Goal: Entertainment & Leisure: Browse casually

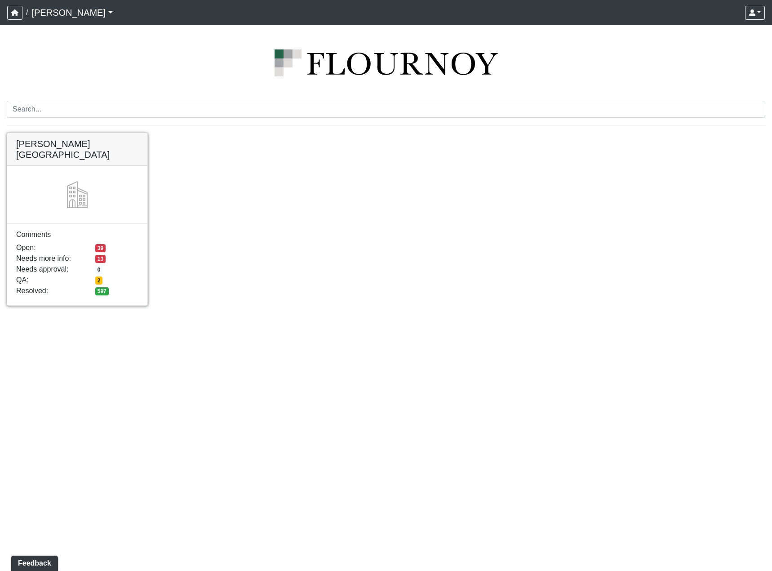
click at [83, 133] on link at bounding box center [77, 133] width 140 height 0
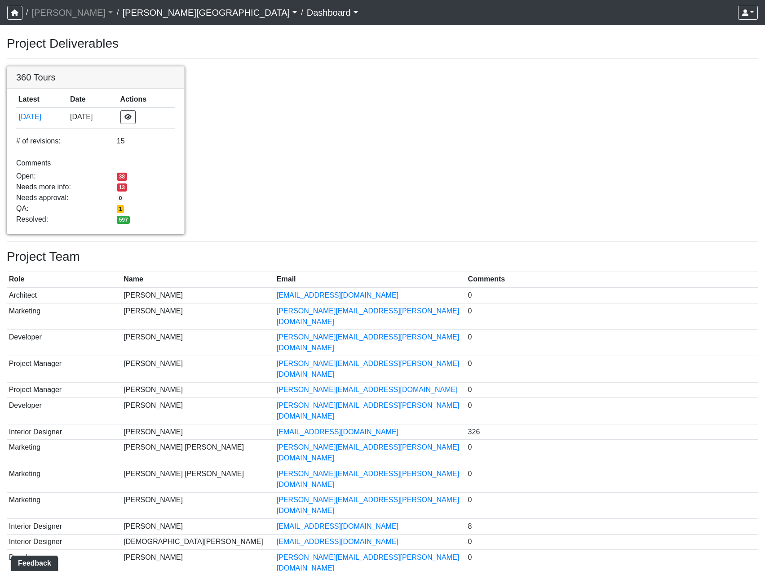
click at [84, 67] on link at bounding box center [95, 67] width 177 height 0
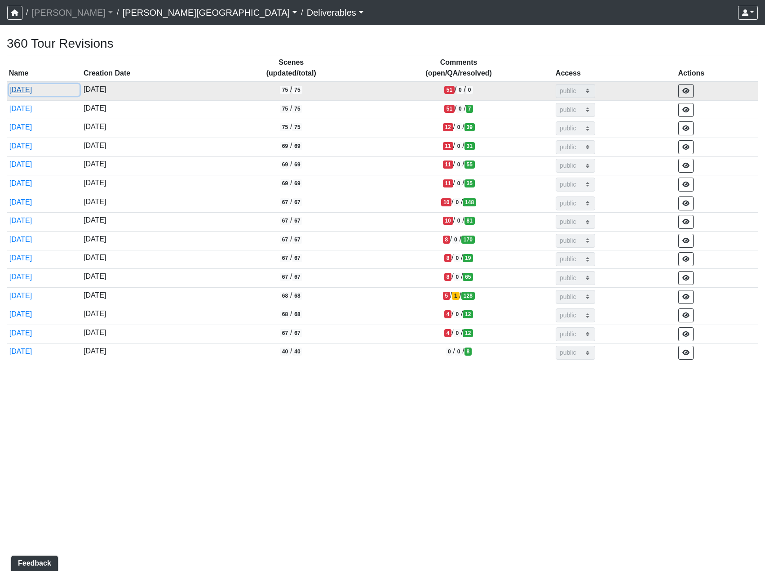
click at [31, 90] on button "9/29/2025" at bounding box center [44, 90] width 71 height 12
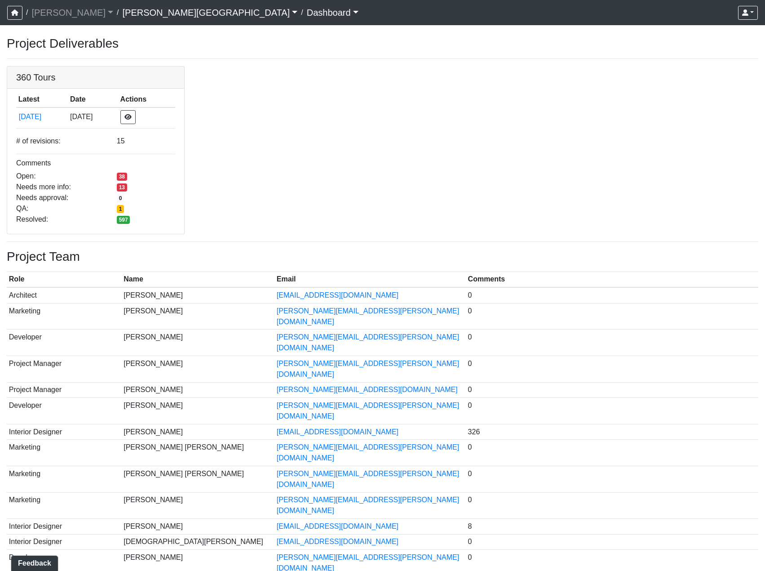
click at [122, 15] on link "Tanner Road" at bounding box center [209, 13] width 175 height 18
click at [42, 10] on link "Flournoy" at bounding box center [72, 13] width 82 height 18
click at [17, 13] on icon "button" at bounding box center [14, 12] width 7 height 6
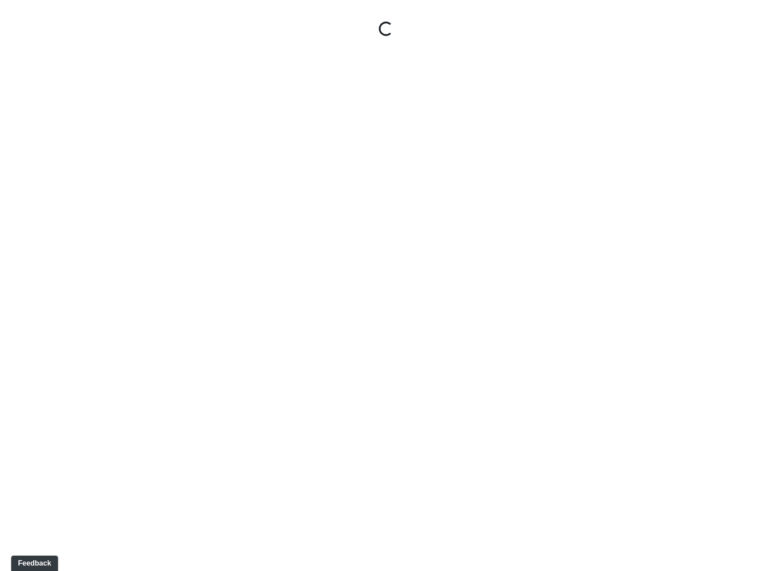
select select "u2EXiXzDikQyxF8CqBZzqm"
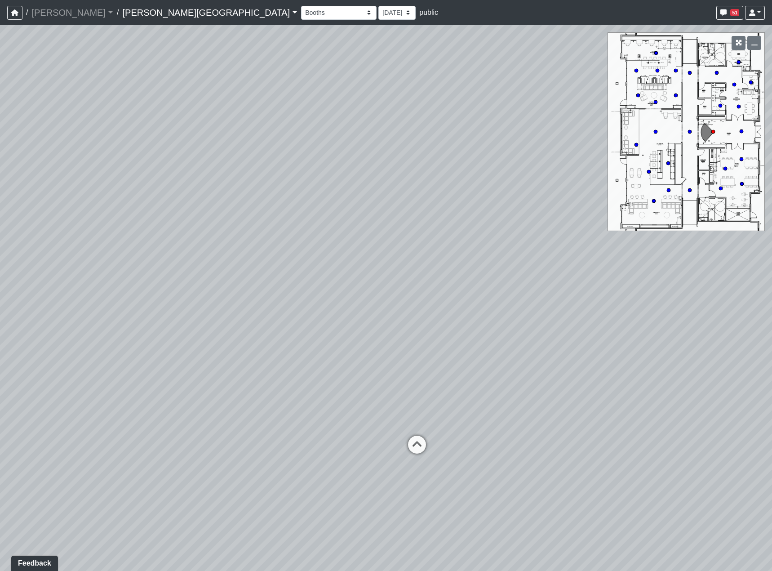
click at [122, 11] on link "Tanner Road" at bounding box center [209, 13] width 175 height 18
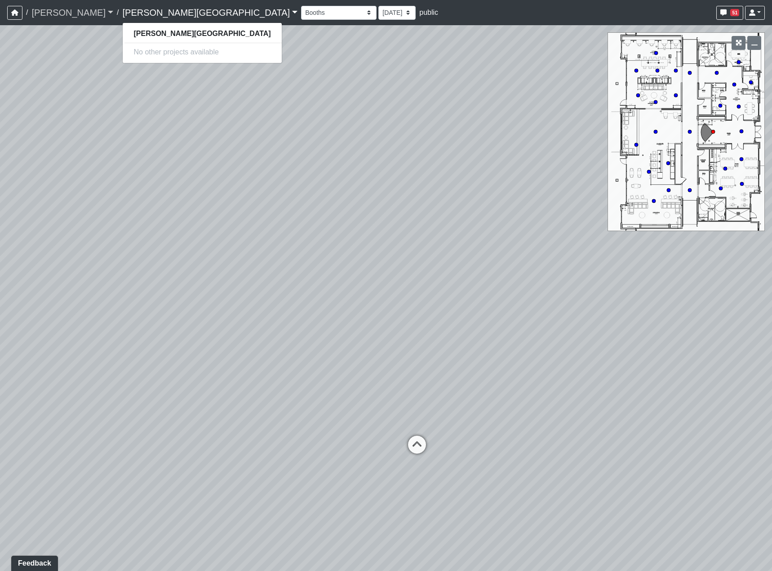
click at [61, 9] on link "Flournoy" at bounding box center [72, 13] width 82 height 18
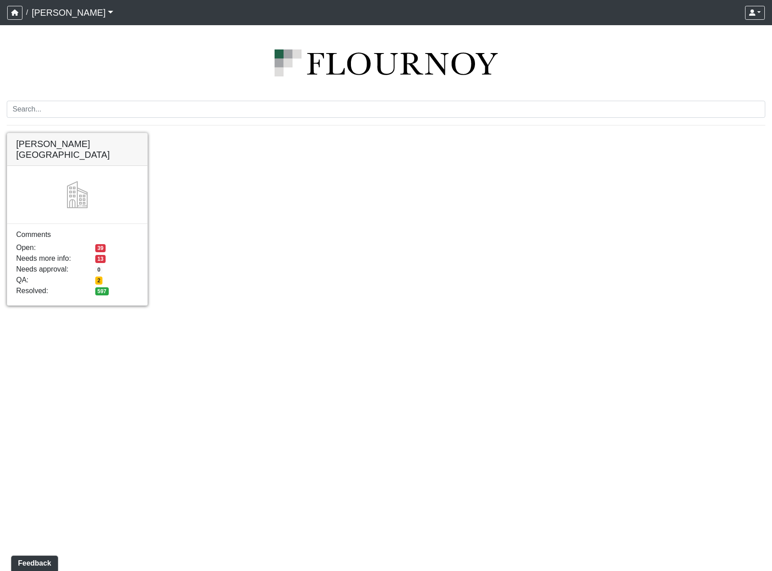
click at [65, 133] on link at bounding box center [77, 133] width 140 height 0
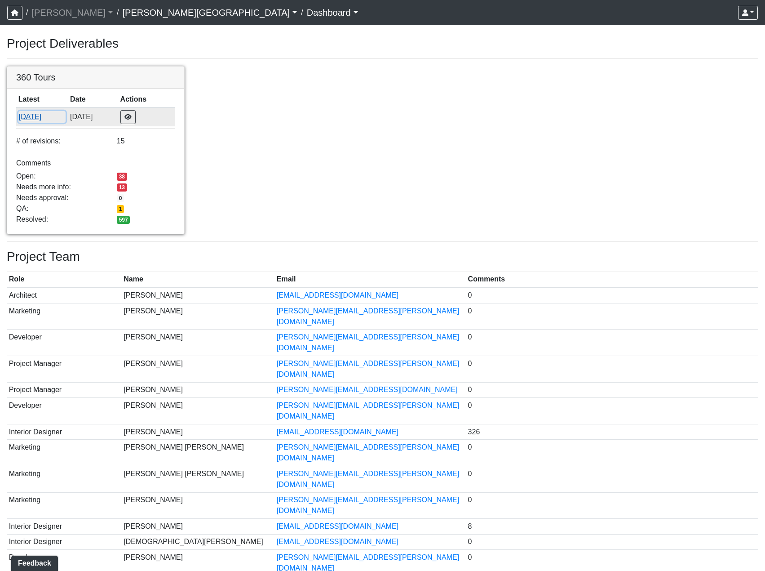
click at [45, 118] on button "[DATE]" at bounding box center [42, 117] width 48 height 12
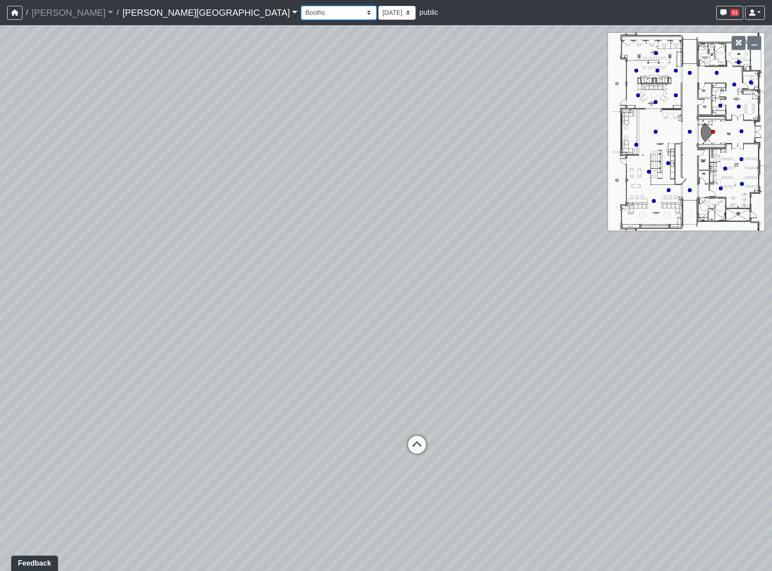
click at [301, 13] on select "Booths 1 Booths 2 Entry Lounge 1 Lounge 2 Lounge 3 Windows Bar Entrance Lounge …" at bounding box center [339, 13] width 76 height 14
click at [301, 11] on select "Booths 1 Booths 2 Entry Lounge 1 Lounge 2 Lounge 3 Windows Bar Entrance Lounge …" at bounding box center [339, 13] width 76 height 14
click at [301, 6] on select "Booths 1 Booths 2 Entry Lounge 1 Lounge 2 Lounge 3 Windows Bar Entrance Lounge …" at bounding box center [339, 13] width 76 height 14
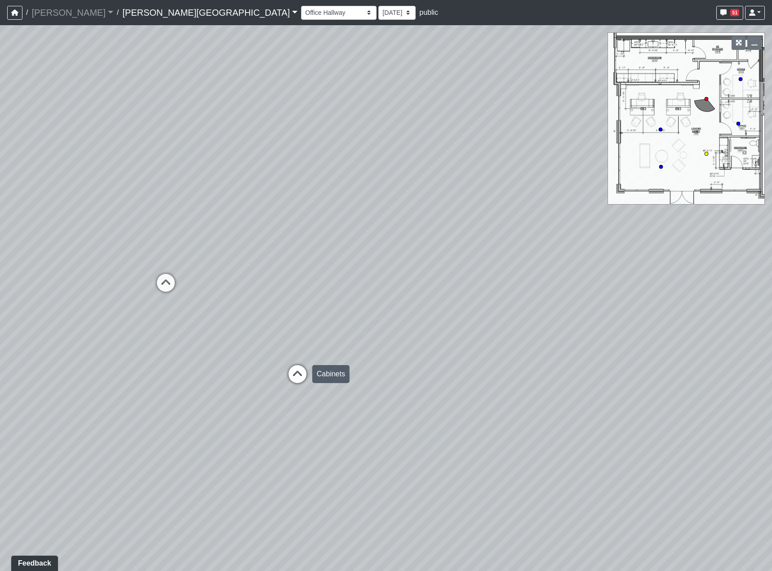
click at [301, 369] on icon at bounding box center [297, 378] width 27 height 27
select select "txFFof8RDaXzEHWmwmdnP4"
drag, startPoint x: 480, startPoint y: 353, endPoint x: 422, endPoint y: 353, distance: 57.5
drag, startPoint x: 428, startPoint y: 349, endPoint x: -9, endPoint y: 320, distance: 438.3
click at [0, 320] on html "/ Flournoy Flournoy Loading... / Tanner Road Tanner Road Loading... Tanner Road…" at bounding box center [386, 285] width 772 height 571
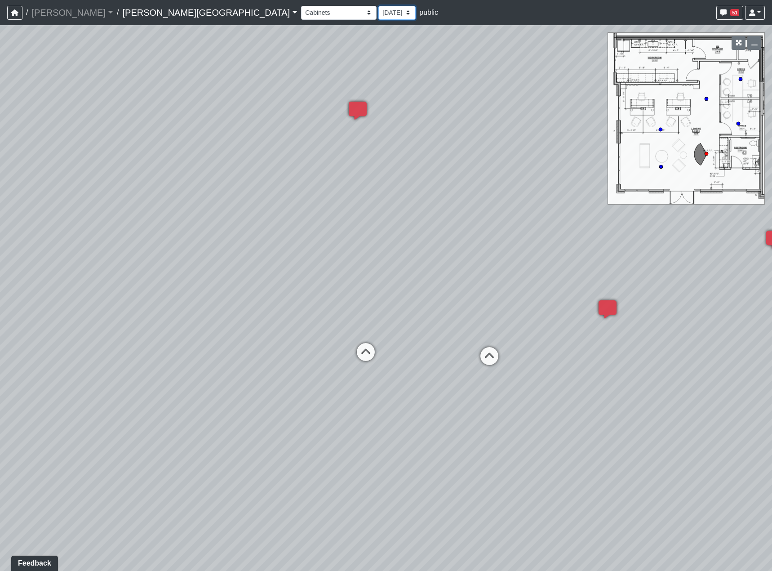
click at [378, 9] on select "9/29/2025 9/18/2025 8/25/2025 8/11/2025 7/18/2025 7/17/2025 7/10/2025 7/9/2025 …" at bounding box center [396, 13] width 37 height 14
click at [313, 11] on div "Booths 1 Booths 2 Entry Lounge 1 Lounge 2 Lounge 3 Windows Bar Entrance Lounge …" at bounding box center [533, 13] width 464 height 18
drag, startPoint x: 323, startPoint y: 308, endPoint x: 130, endPoint y: 302, distance: 193.4
drag, startPoint x: 449, startPoint y: 348, endPoint x: 331, endPoint y: 347, distance: 118.7
click at [331, 347] on div "Loading... Hallway - Hallway 2 Loading... Entry Loading... Office 2 Loading... …" at bounding box center [386, 298] width 772 height 546
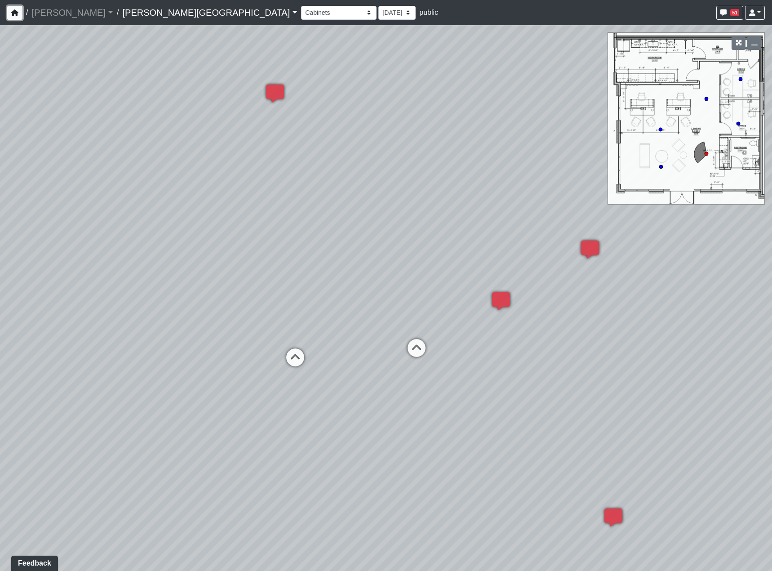
click at [19, 10] on button "button" at bounding box center [14, 13] width 15 height 14
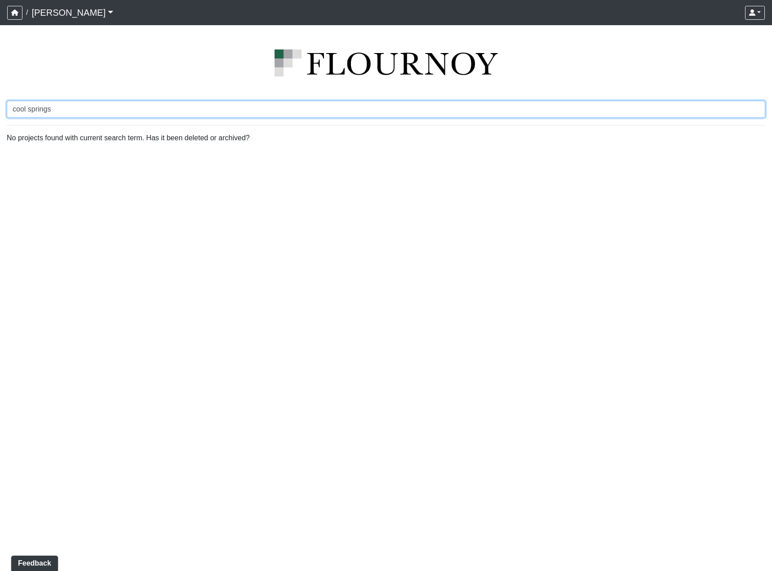
type input "cool springs"
drag, startPoint x: 96, startPoint y: 108, endPoint x: 91, endPoint y: 108, distance: 4.9
click at [91, 108] on input "cool springs" at bounding box center [386, 109] width 759 height 17
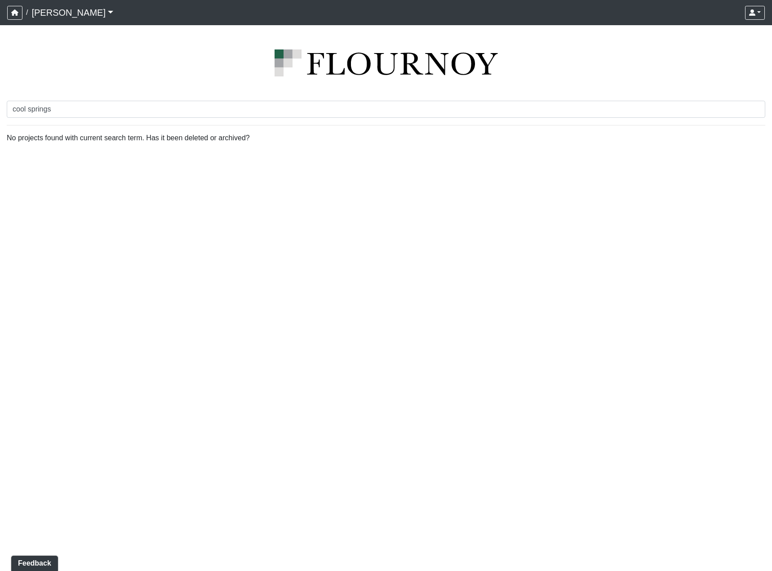
click at [68, 9] on link "Flournoy" at bounding box center [72, 13] width 82 height 18
click at [10, 12] on button "button" at bounding box center [14, 13] width 15 height 14
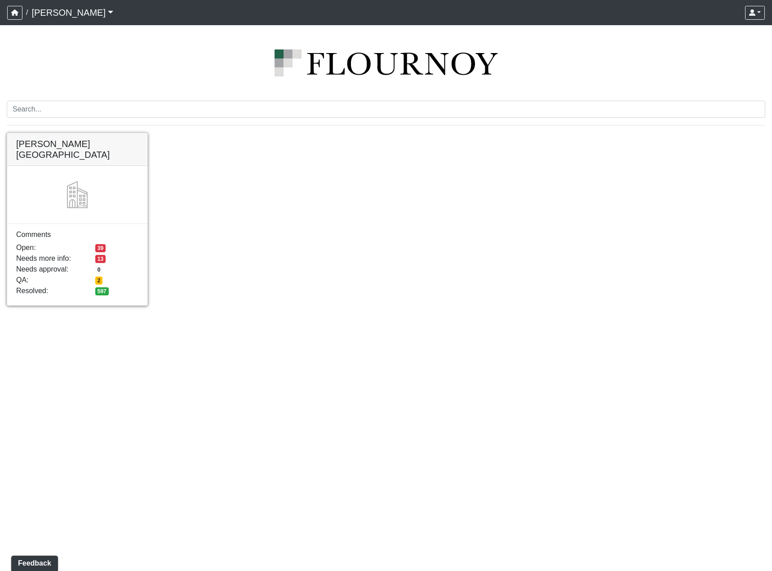
drag, startPoint x: 74, startPoint y: 69, endPoint x: 46, endPoint y: 159, distance: 94.1
click at [74, 69] on img at bounding box center [386, 62] width 759 height 27
click at [40, 133] on link at bounding box center [77, 133] width 140 height 0
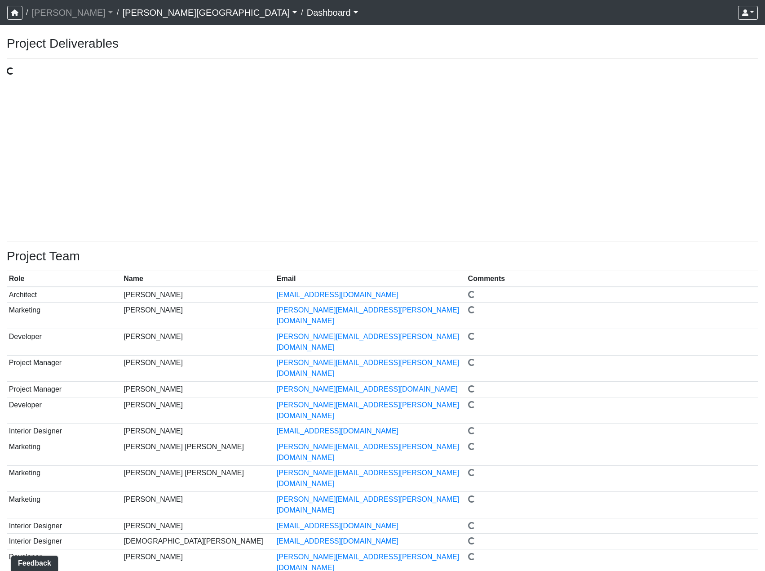
click at [125, 13] on link "[PERSON_NAME][GEOGRAPHIC_DATA]" at bounding box center [209, 13] width 175 height 18
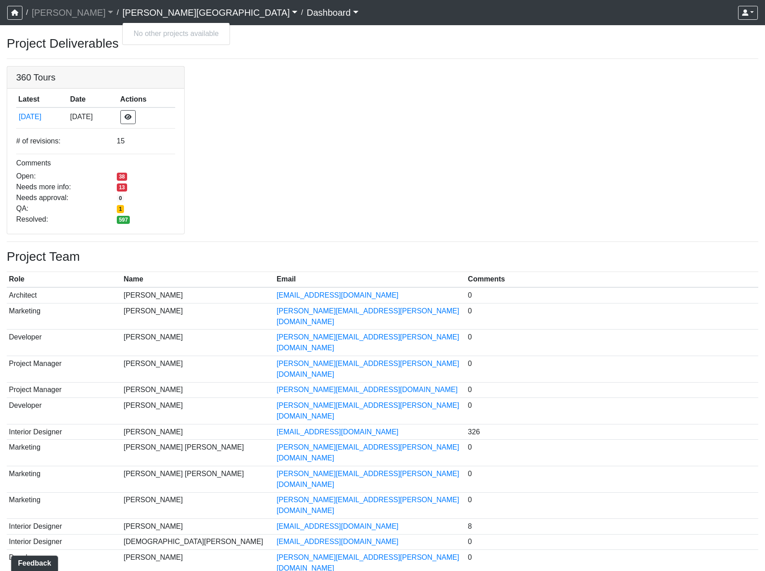
click at [307, 13] on link "Dashboard" at bounding box center [333, 13] width 52 height 18
click at [136, 15] on link "[PERSON_NAME][GEOGRAPHIC_DATA]" at bounding box center [209, 13] width 175 height 18
